Goal: Task Accomplishment & Management: Manage account settings

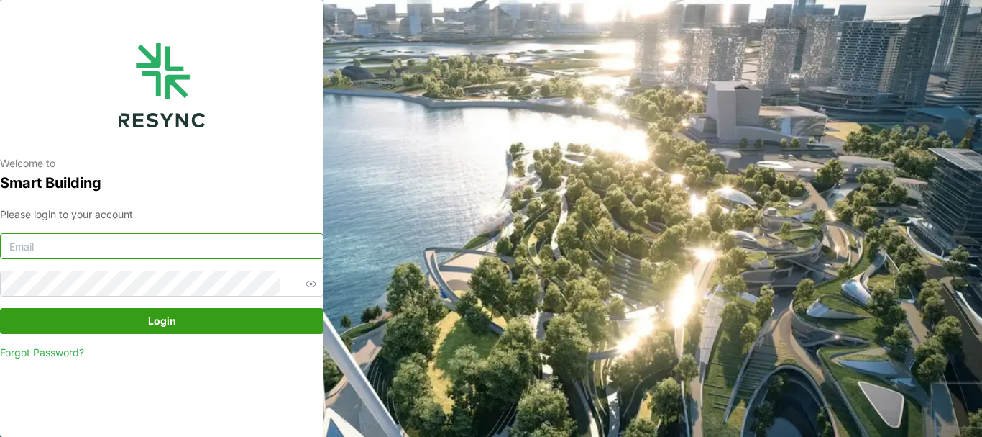
type input "[PERSON_NAME][EMAIL_ADDRESS][DOMAIN_NAME]"
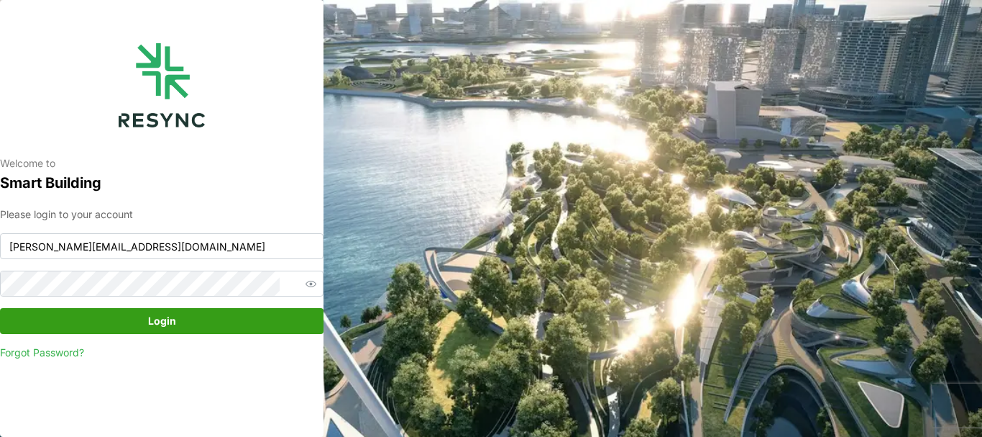
click at [152, 318] on span "Login" at bounding box center [162, 321] width 28 height 24
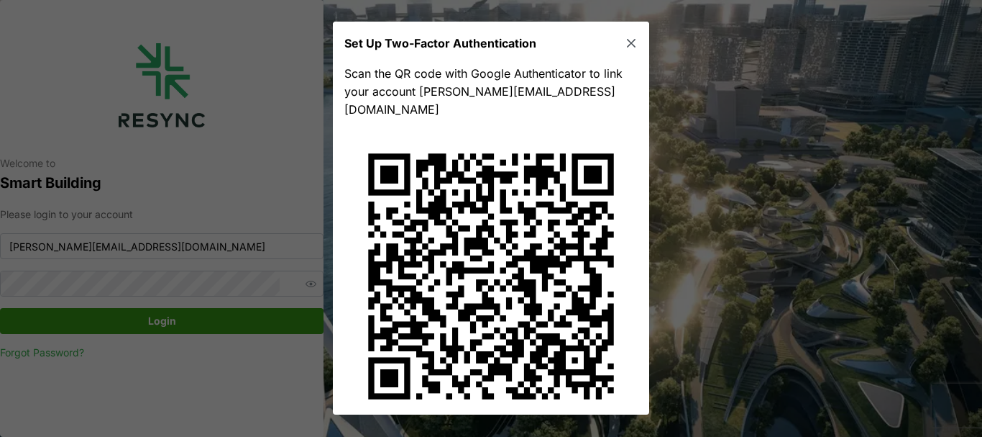
click at [624, 41] on icon "button" at bounding box center [631, 44] width 14 height 14
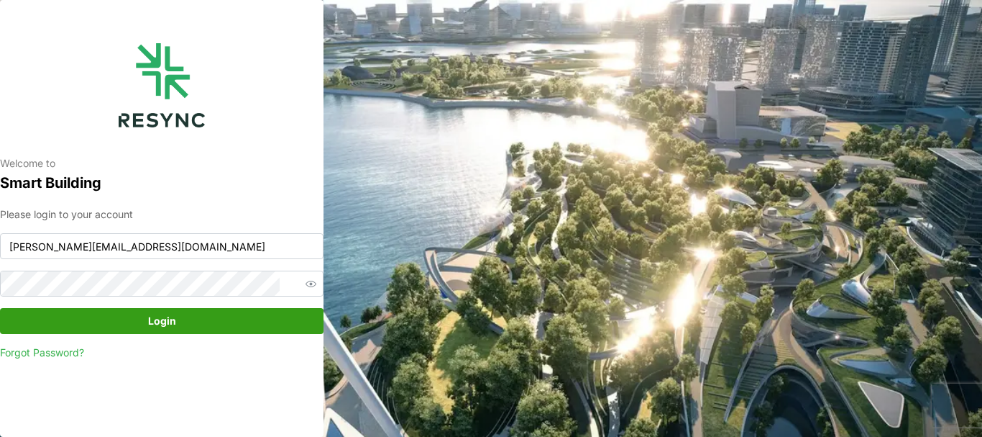
click at [173, 323] on span "Login" at bounding box center [162, 321] width 28 height 24
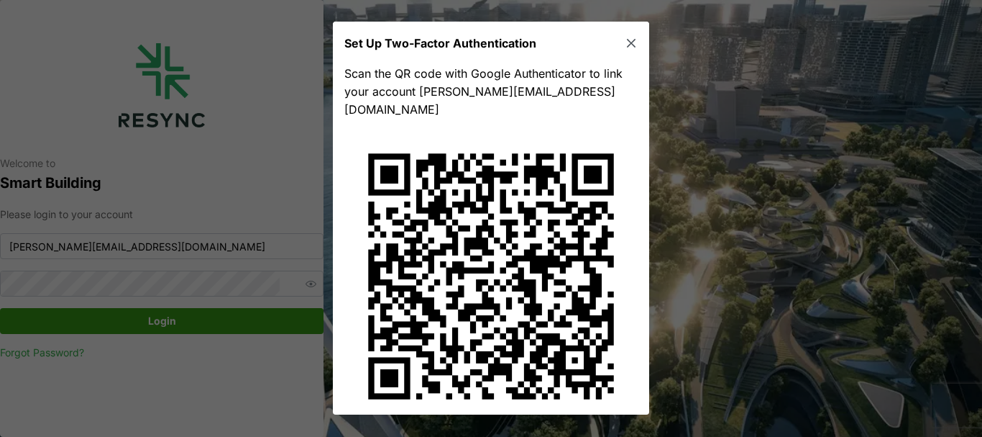
scroll to position [29, 0]
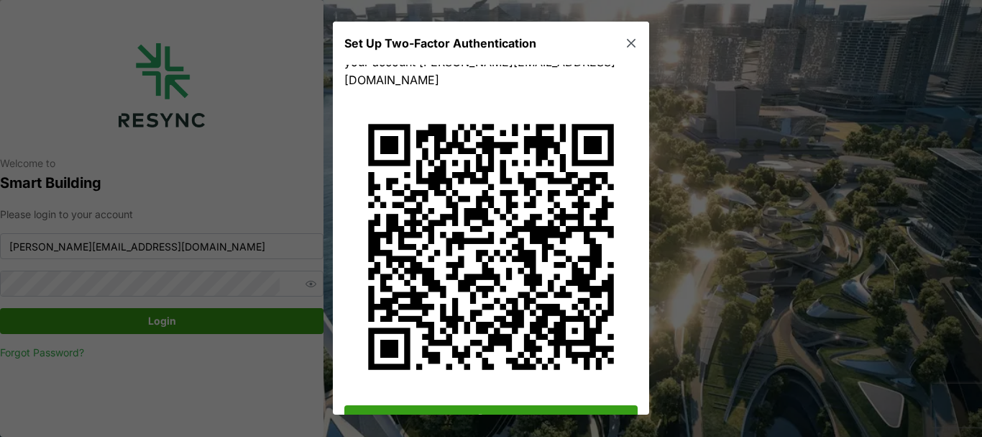
click at [514, 406] on span "Done" at bounding box center [491, 418] width 266 height 24
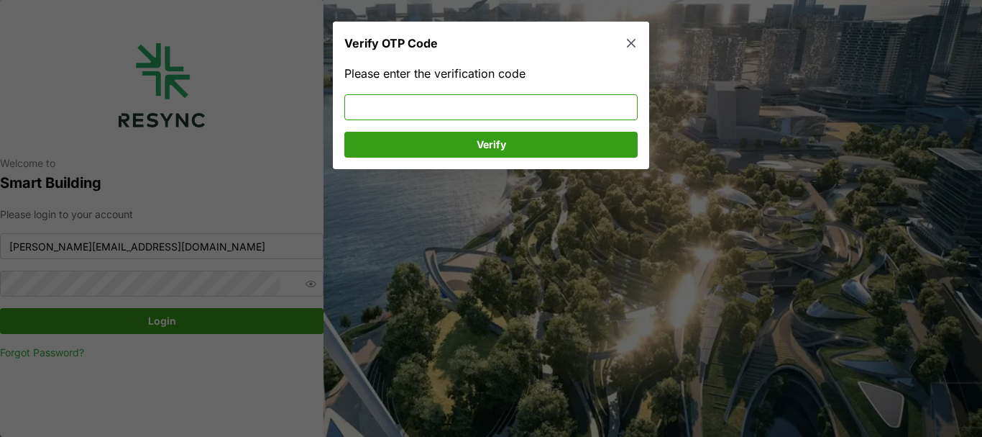
click at [488, 106] on input at bounding box center [491, 107] width 293 height 26
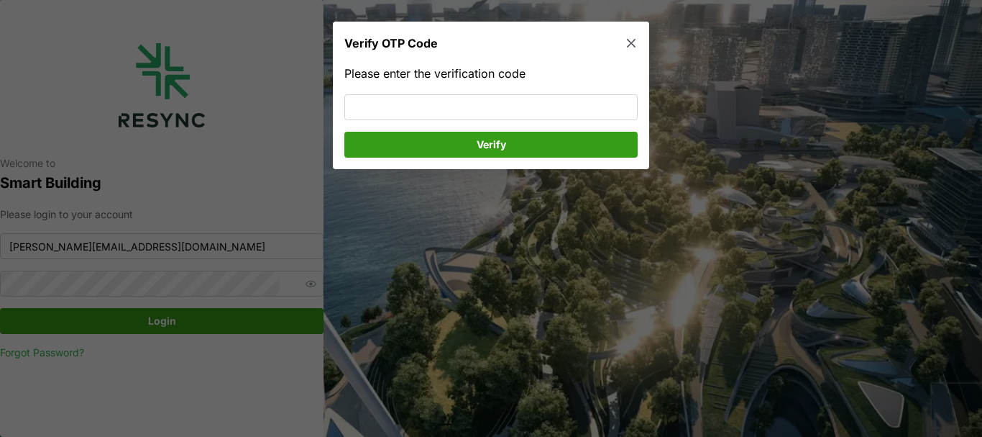
click at [454, 140] on span "Verify" at bounding box center [491, 144] width 266 height 24
click at [634, 39] on icon "button" at bounding box center [631, 44] width 14 height 14
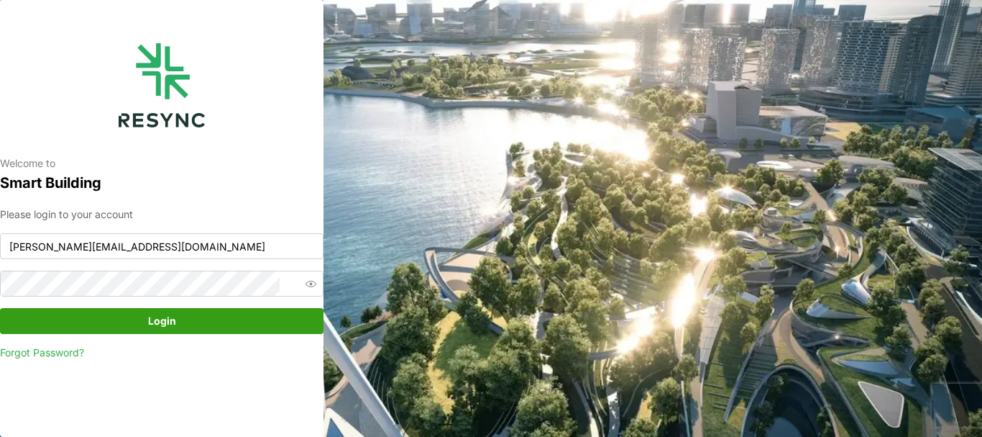
click at [172, 315] on span "Login" at bounding box center [162, 321] width 28 height 24
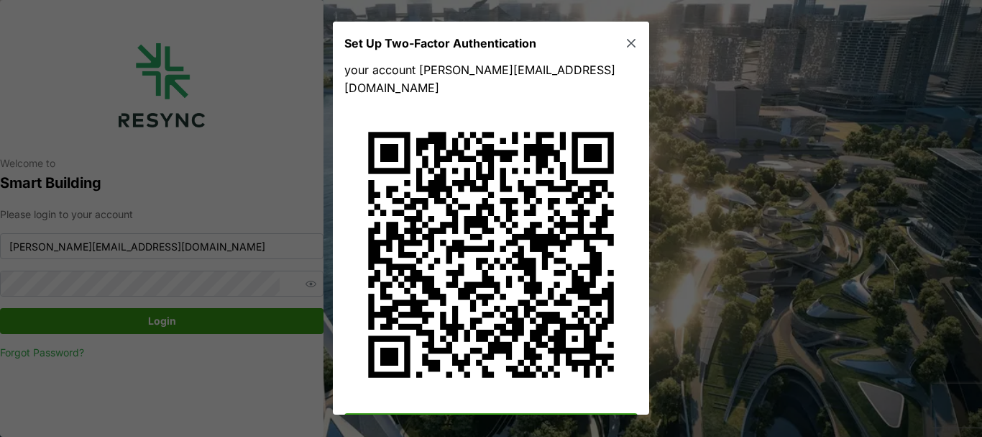
scroll to position [29, 0]
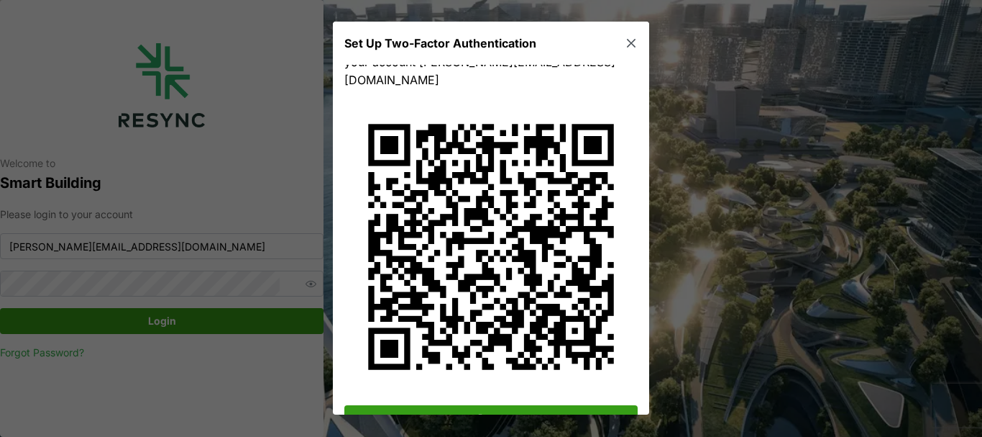
click at [490, 406] on span "Done" at bounding box center [491, 418] width 26 height 24
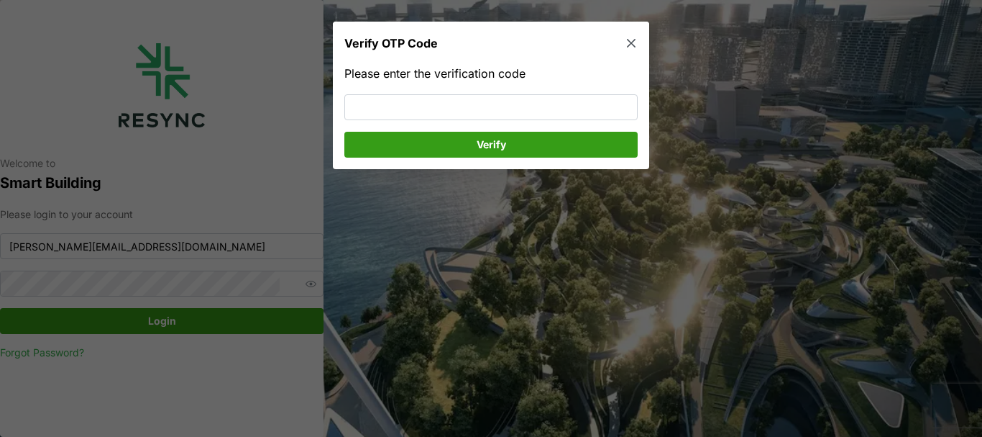
click at [631, 45] on icon "button" at bounding box center [631, 44] width 14 height 14
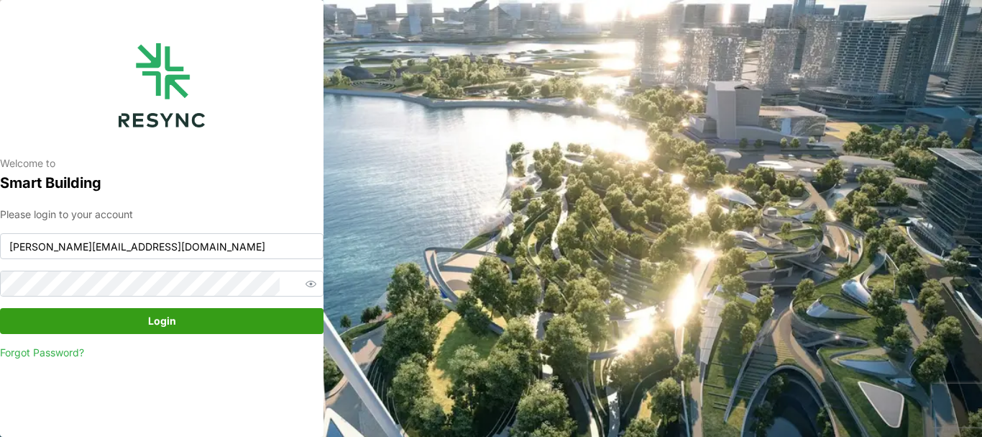
click at [58, 350] on link "Forgot Password?" at bounding box center [162, 352] width 324 height 14
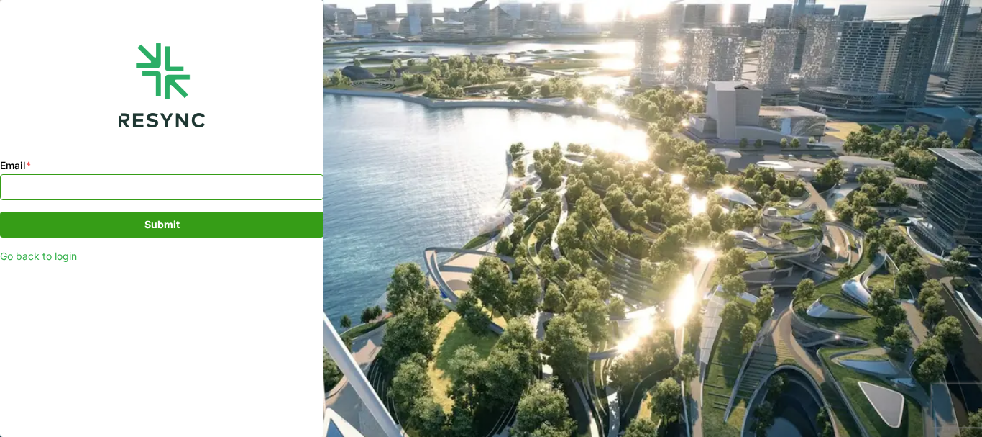
click at [103, 182] on input "Email *" at bounding box center [162, 187] width 324 height 26
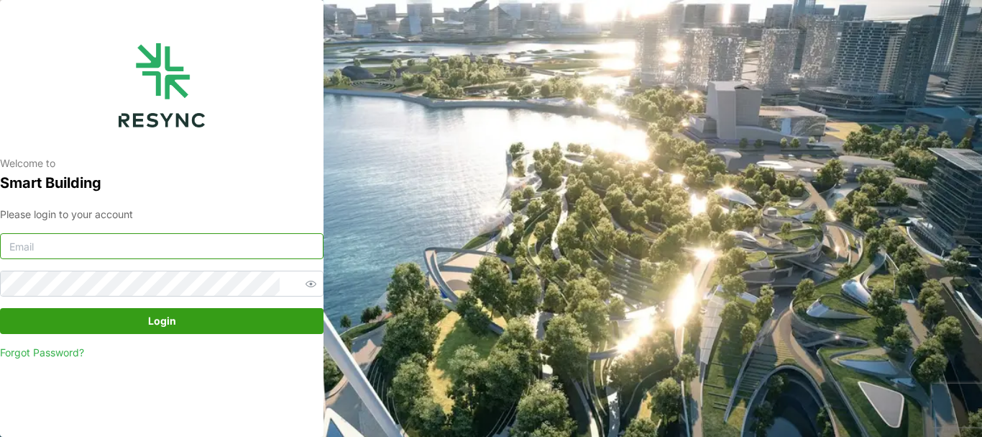
type input "[PERSON_NAME][EMAIL_ADDRESS][DOMAIN_NAME]"
